Goal: Transaction & Acquisition: Purchase product/service

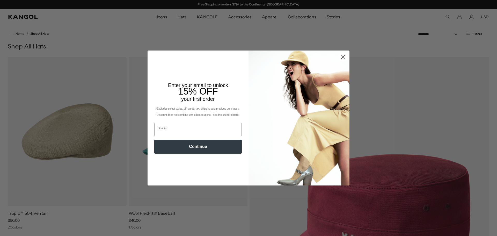
scroll to position [0, 107]
click at [341, 57] on icon "Close dialog" at bounding box center [343, 57] width 4 height 4
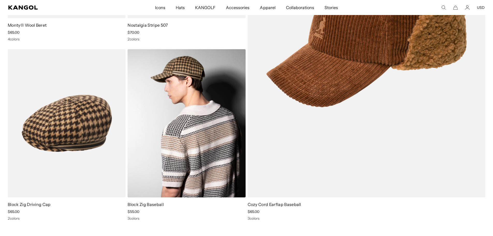
click at [167, 161] on img at bounding box center [187, 123] width 118 height 148
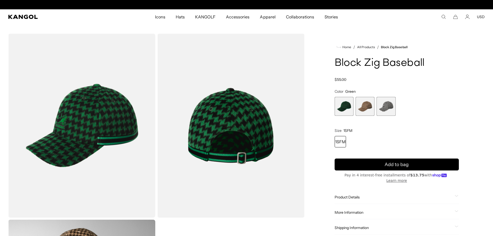
scroll to position [0, 107]
click at [387, 109] on span "3 of 3" at bounding box center [386, 106] width 19 height 19
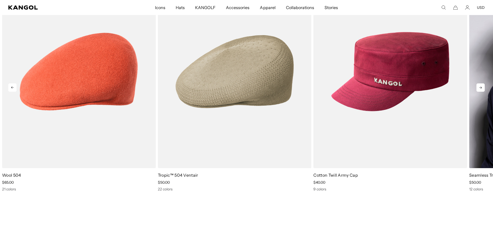
scroll to position [725, 0]
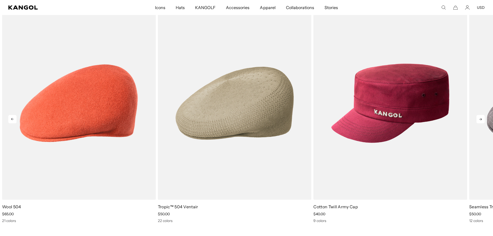
click at [482, 118] on icon at bounding box center [481, 119] width 8 height 8
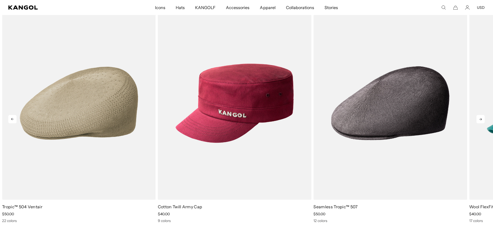
scroll to position [0, 107]
click at [482, 120] on icon at bounding box center [481, 119] width 8 height 8
